Goal: Information Seeking & Learning: Understand process/instructions

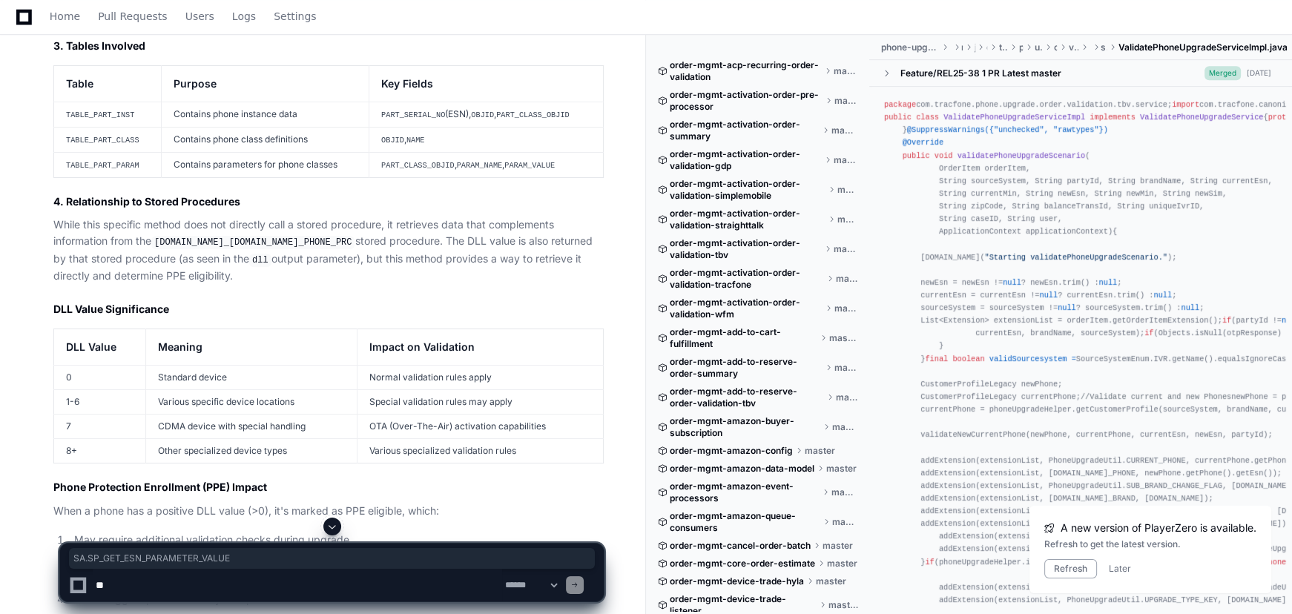
scroll to position [3385, 0]
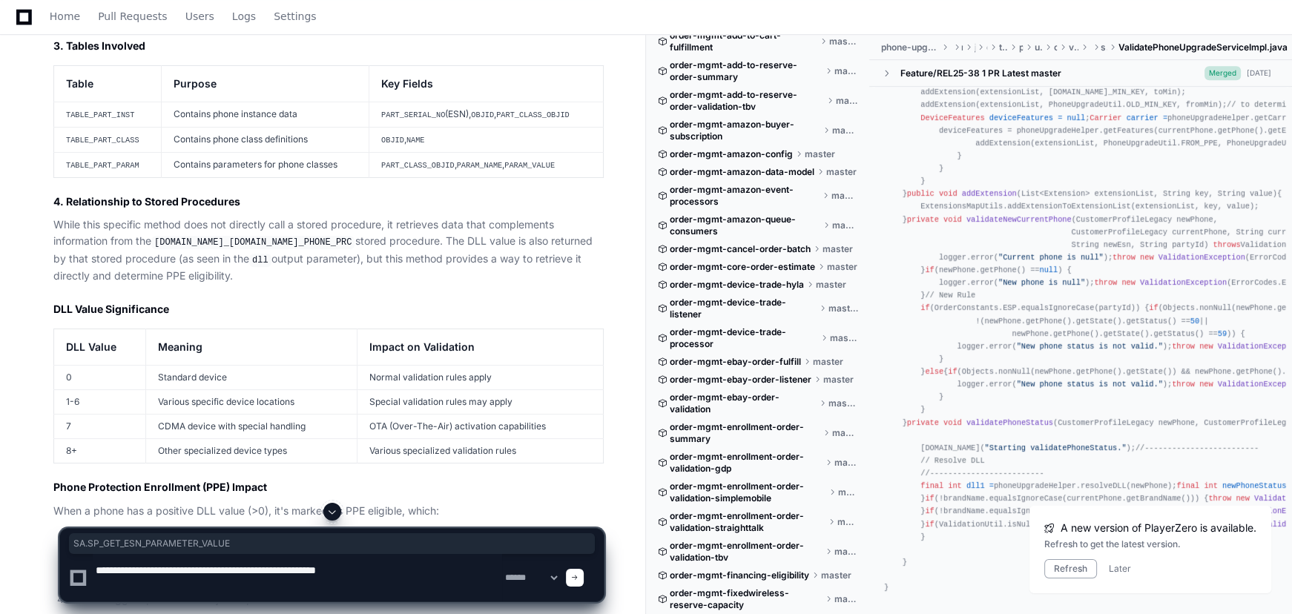
type textarea "**********"
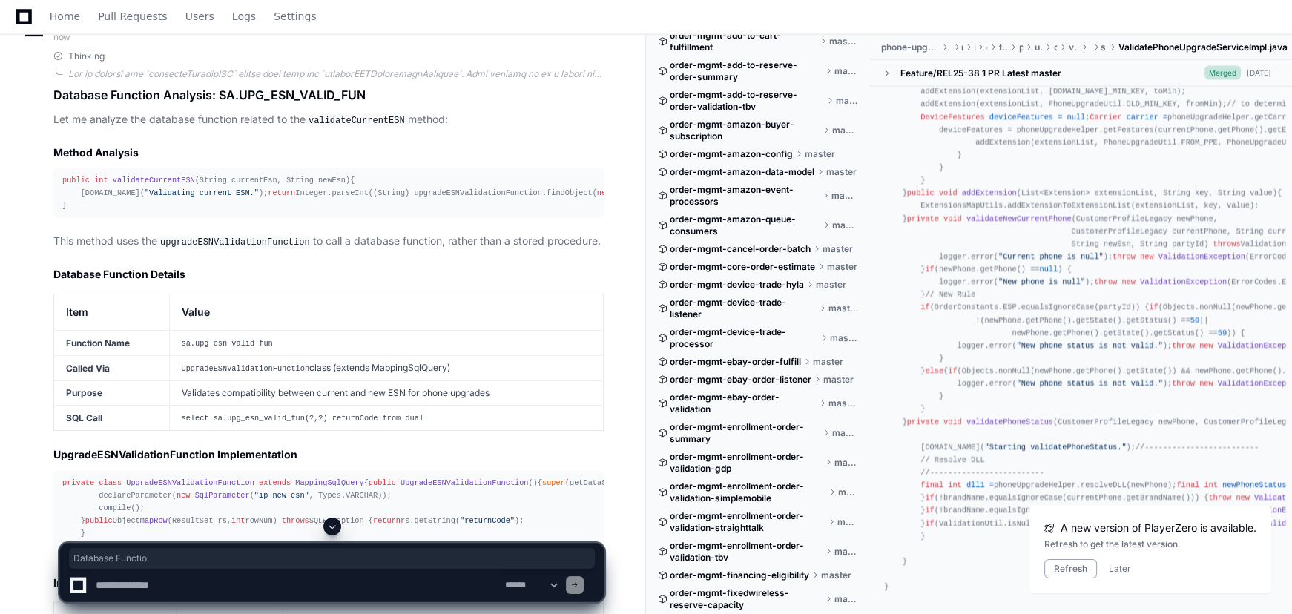
scroll to position [18173, 0]
drag, startPoint x: 220, startPoint y: 256, endPoint x: 363, endPoint y: 252, distance: 142.4
click at [363, 105] on h1 "Database Function Analysis: SA.UPG_ESN_VALID_FUN" at bounding box center [328, 96] width 550 height 18
copy h1 "SA.UPG_ESN_VALID_FUN"
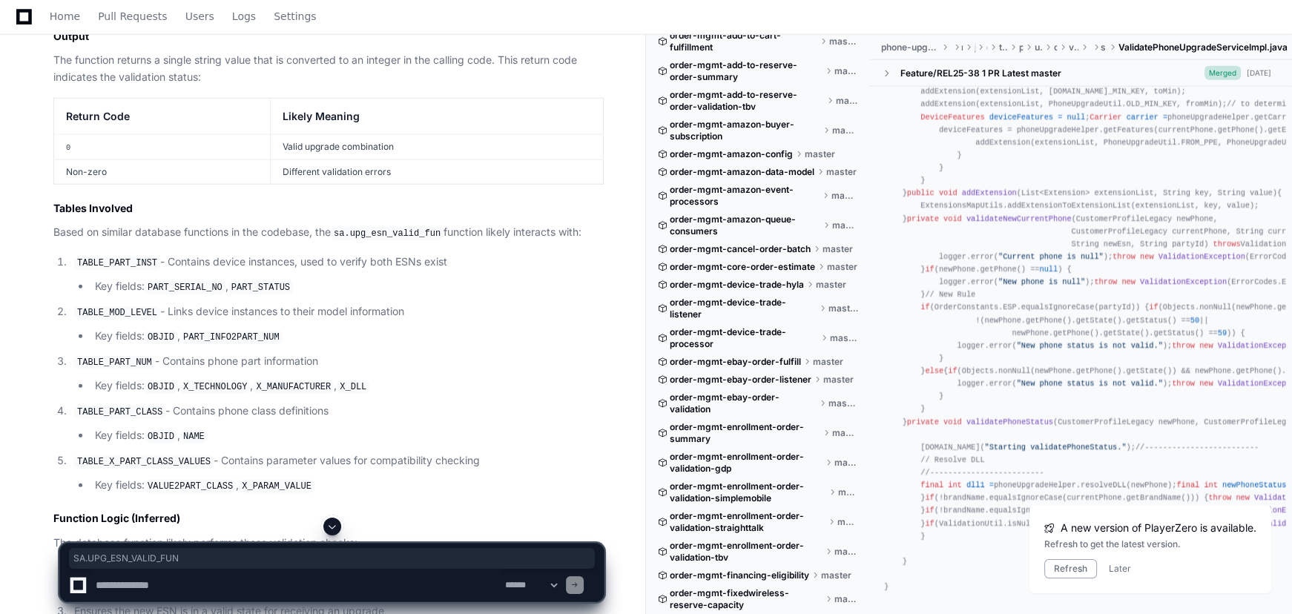
scroll to position [18915, 0]
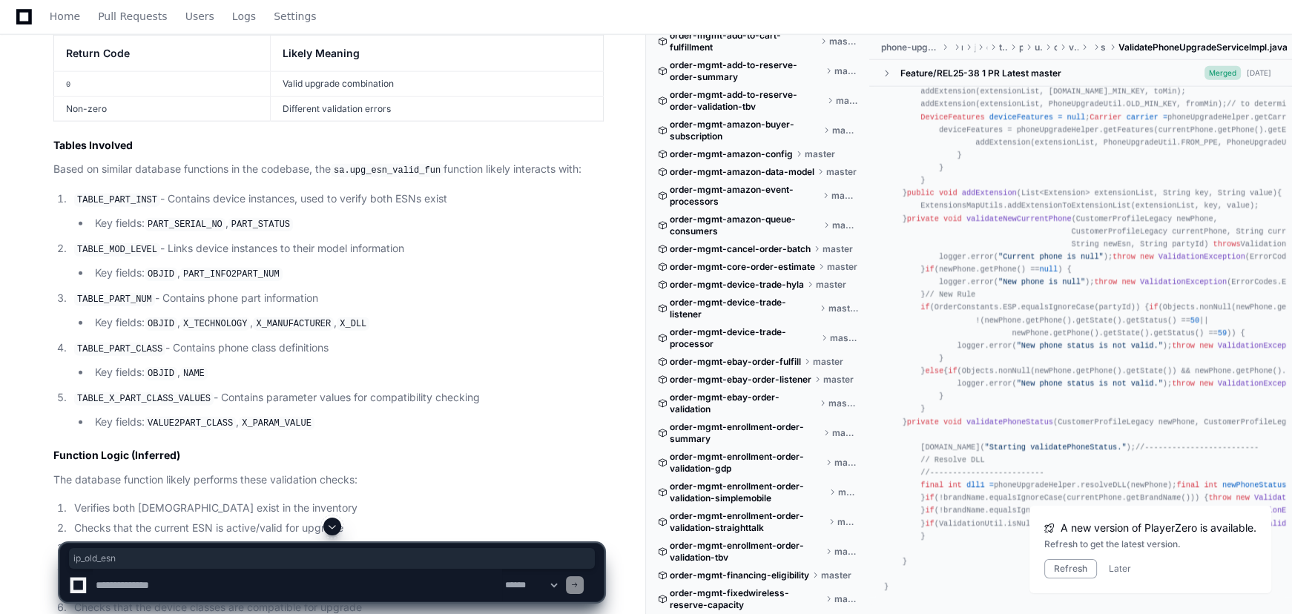
copy code "ip_old_esn"
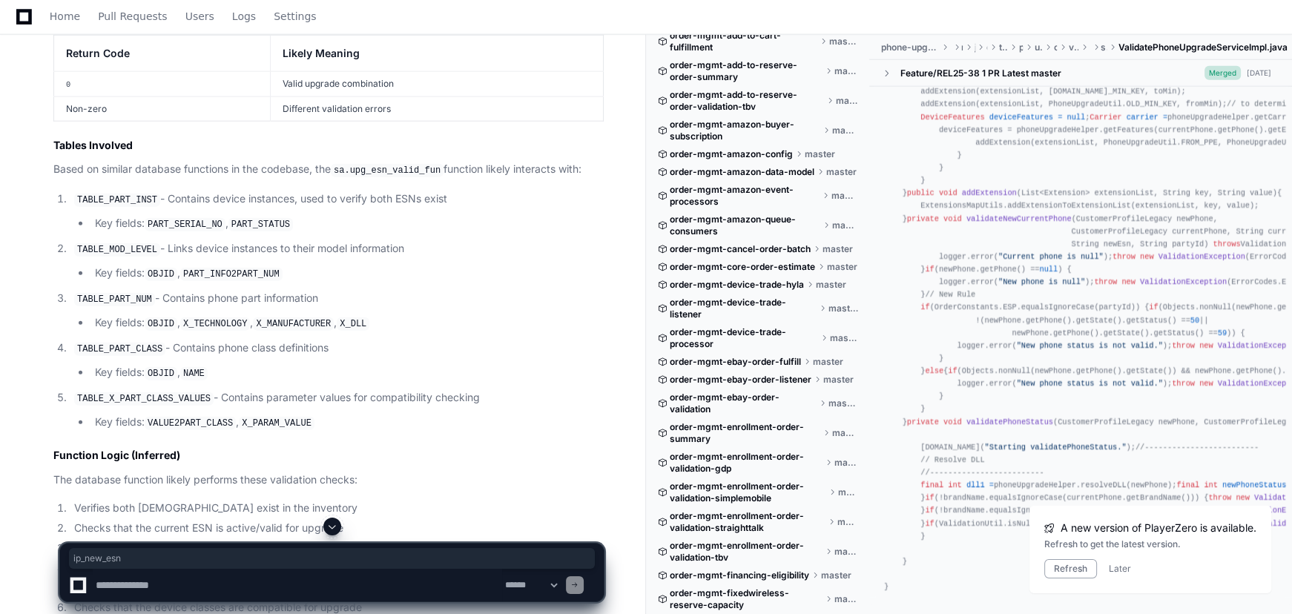
copy code "ip_new_esn"
